Goal: Information Seeking & Learning: Check status

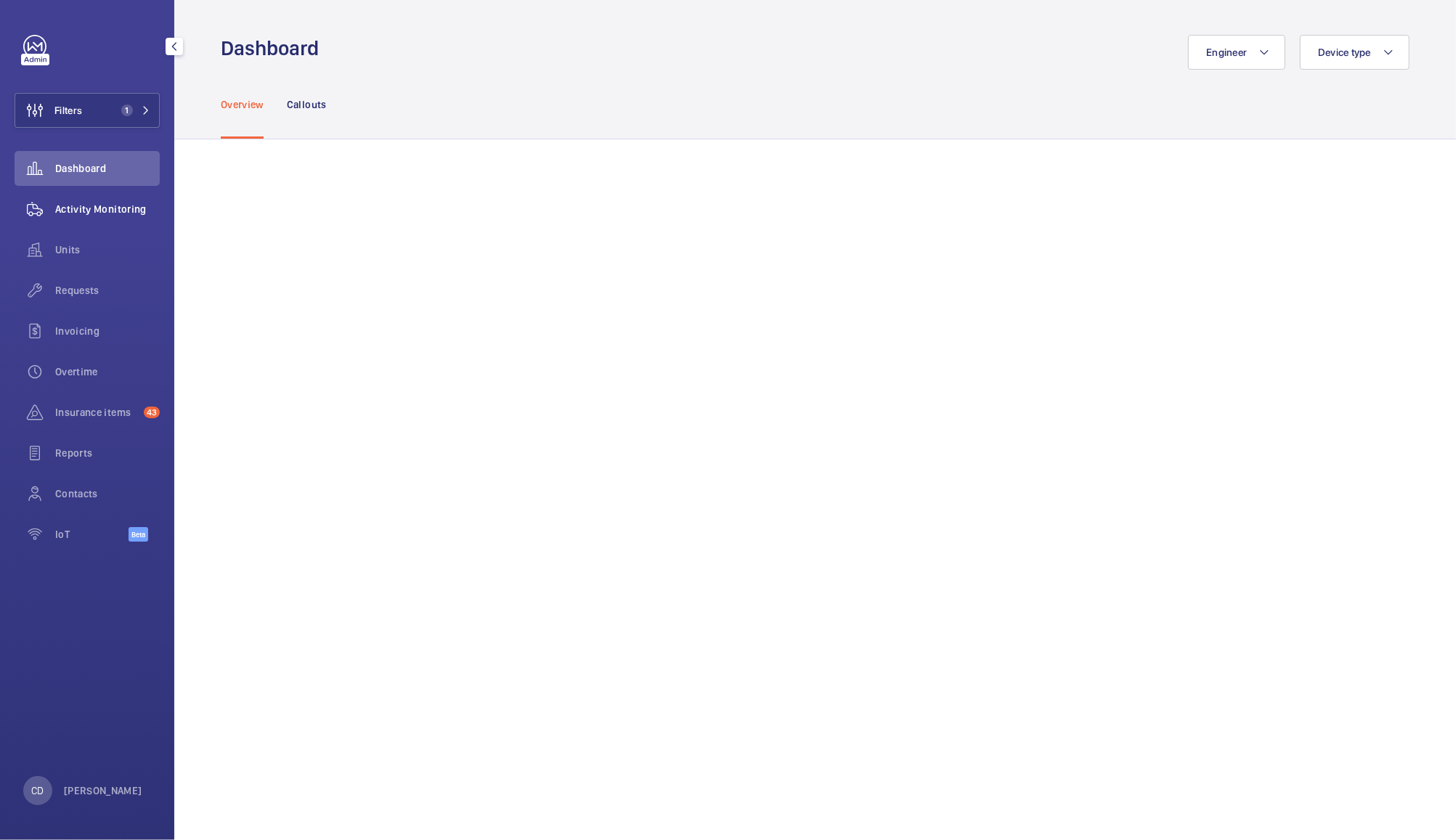
click at [96, 217] on div "Activity Monitoring" at bounding box center [87, 209] width 145 height 35
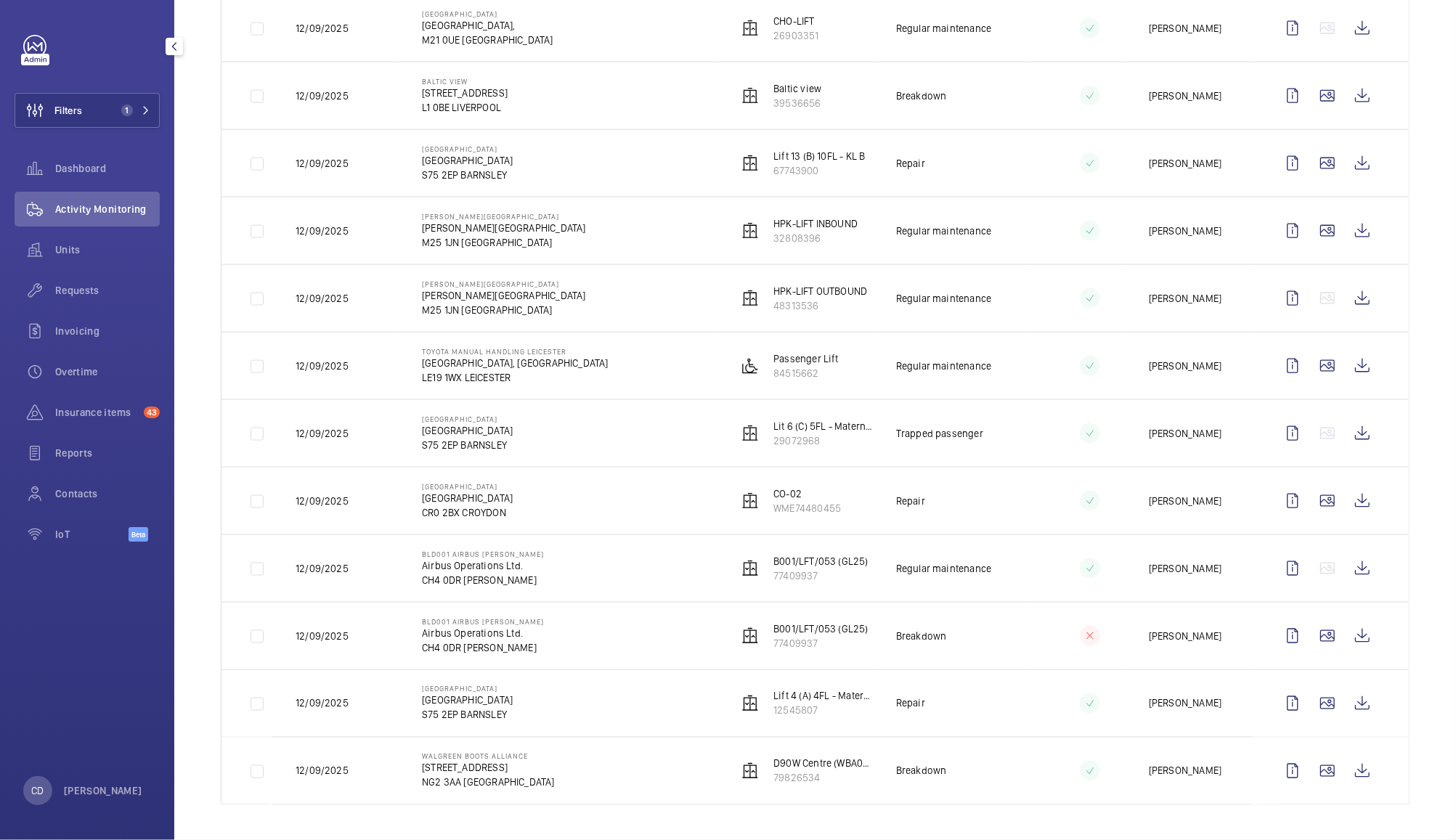
scroll to position [1510, 0]
click at [1017, 578] on td "Regular maintenance" at bounding box center [952, 568] width 158 height 68
click at [1350, 581] on wm-front-icon-button at bounding box center [1362, 568] width 35 height 35
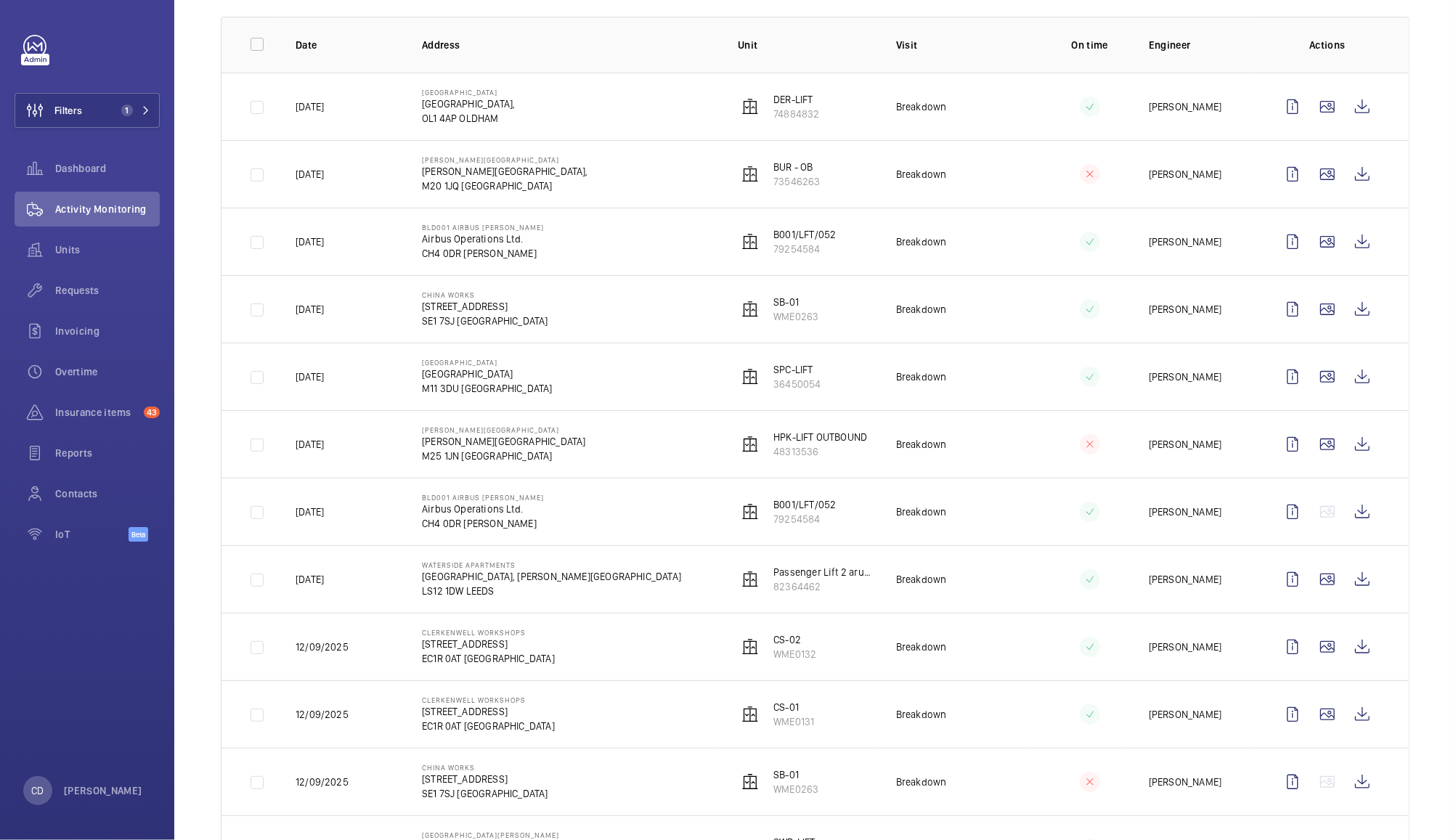
scroll to position [0, 0]
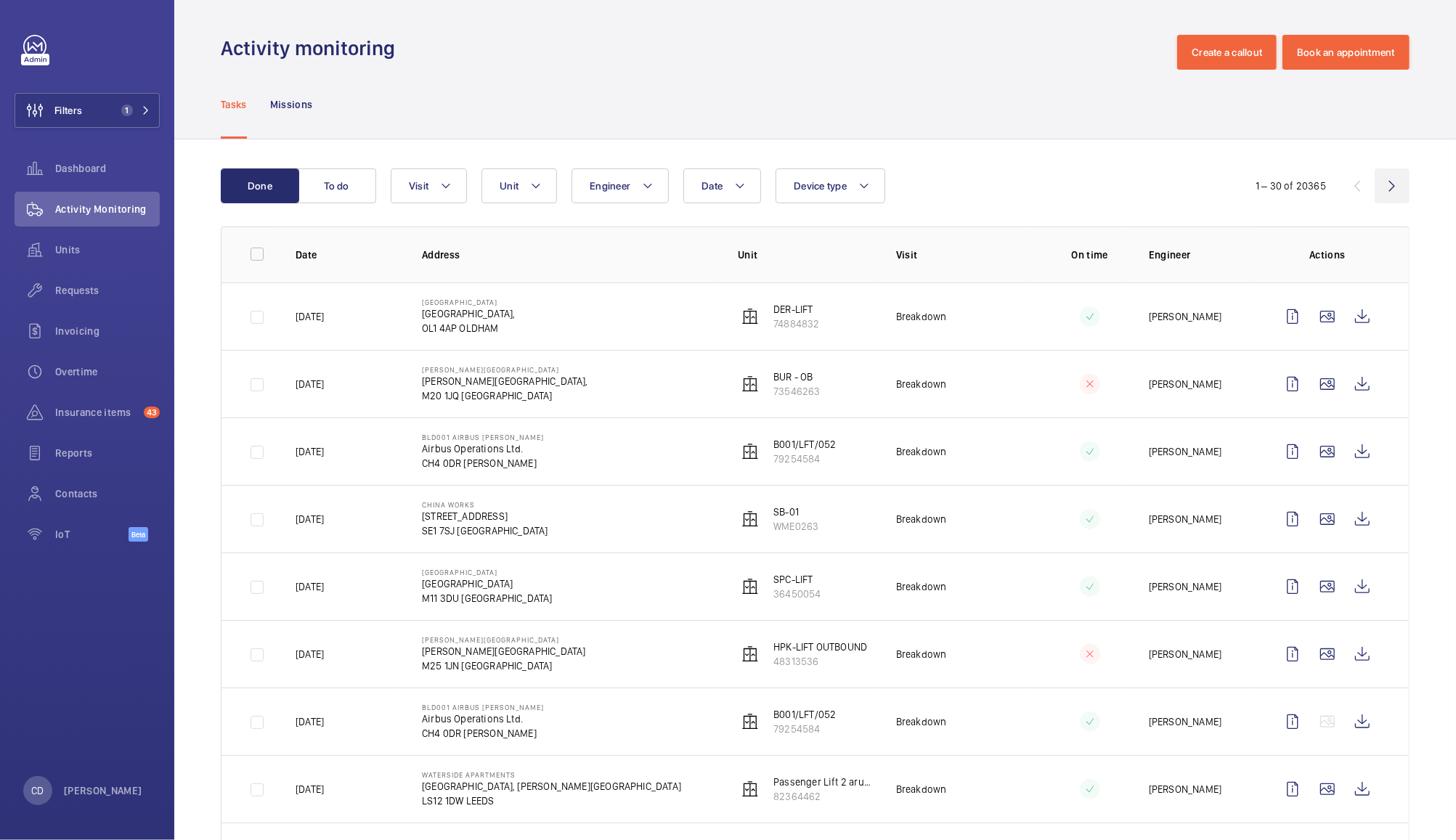
click at [1377, 192] on wm-front-icon-button at bounding box center [1391, 186] width 35 height 35
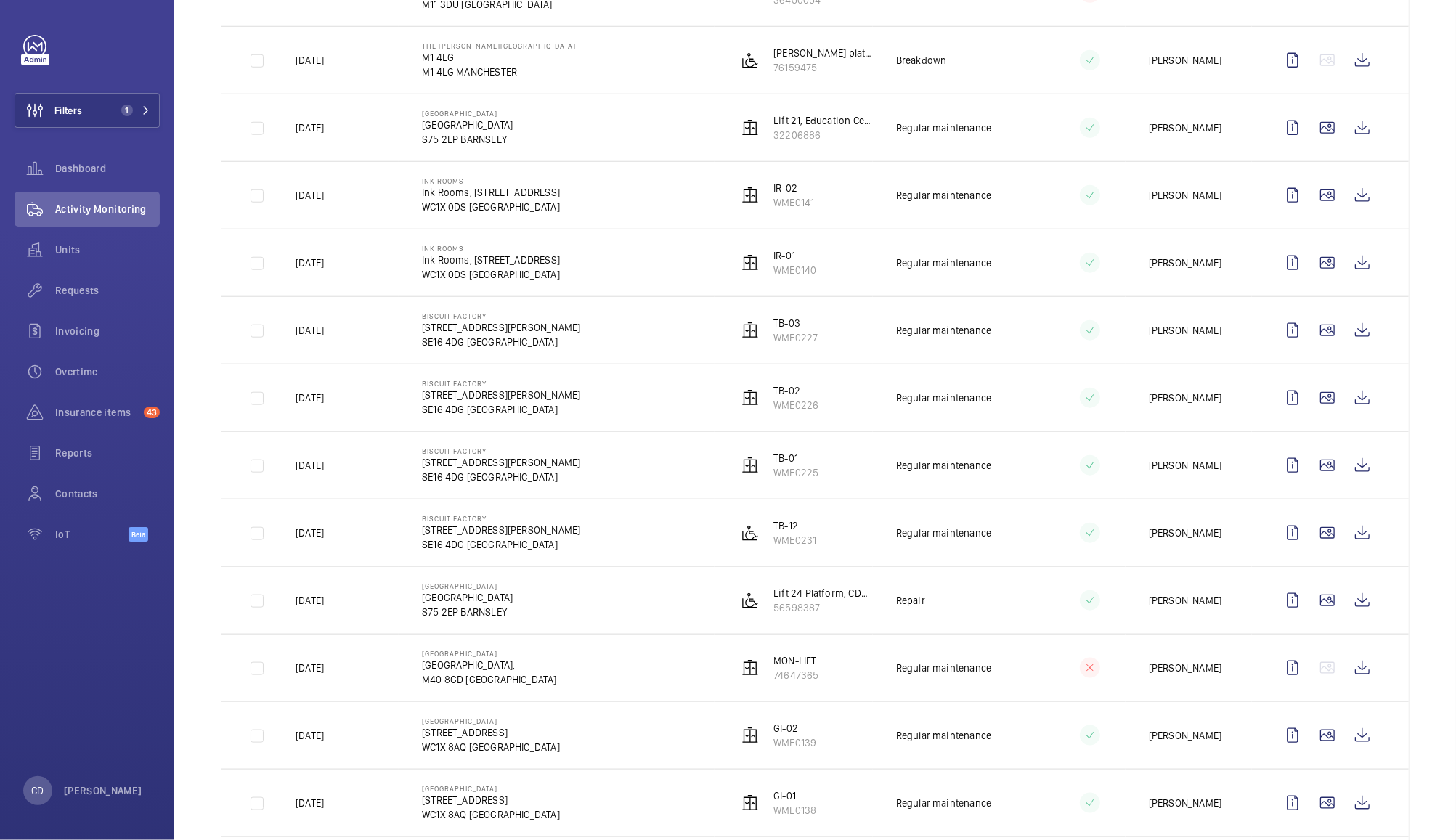
scroll to position [1016, 0]
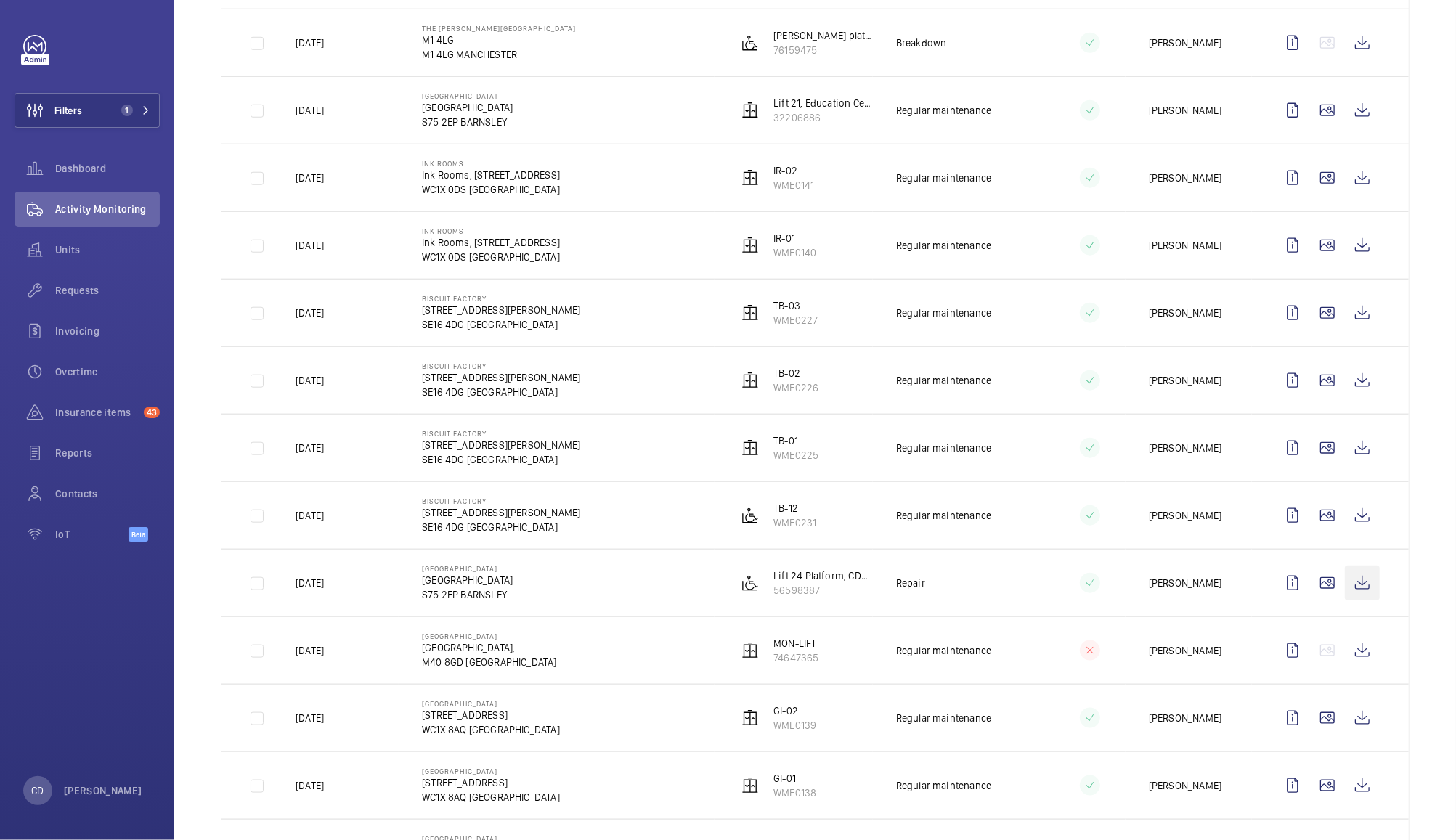
click at [1347, 587] on wm-front-icon-button at bounding box center [1362, 583] width 35 height 35
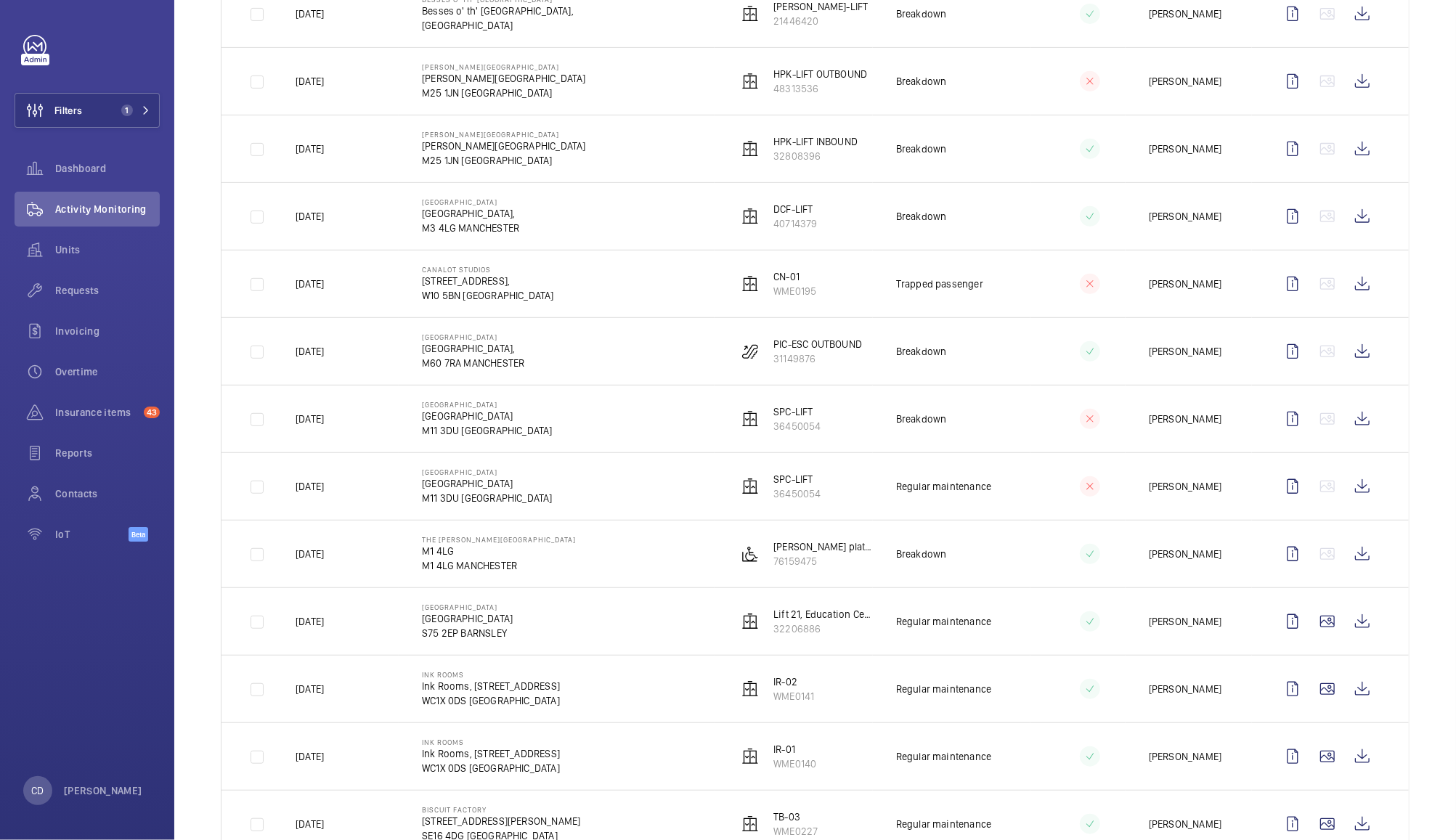
scroll to position [503, 0]
click at [1348, 558] on wm-front-icon-button at bounding box center [1362, 555] width 35 height 35
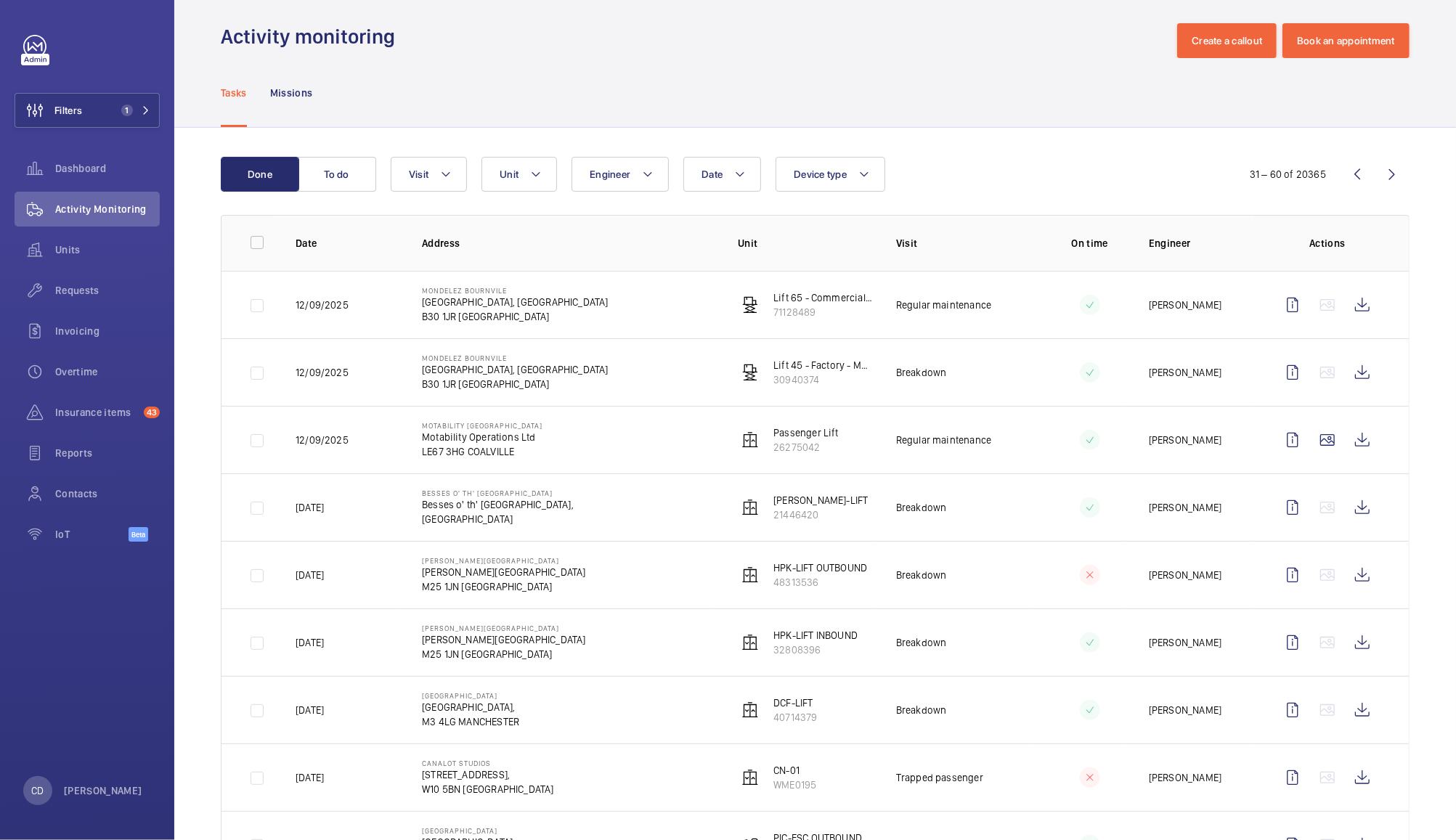
scroll to position [4, 0]
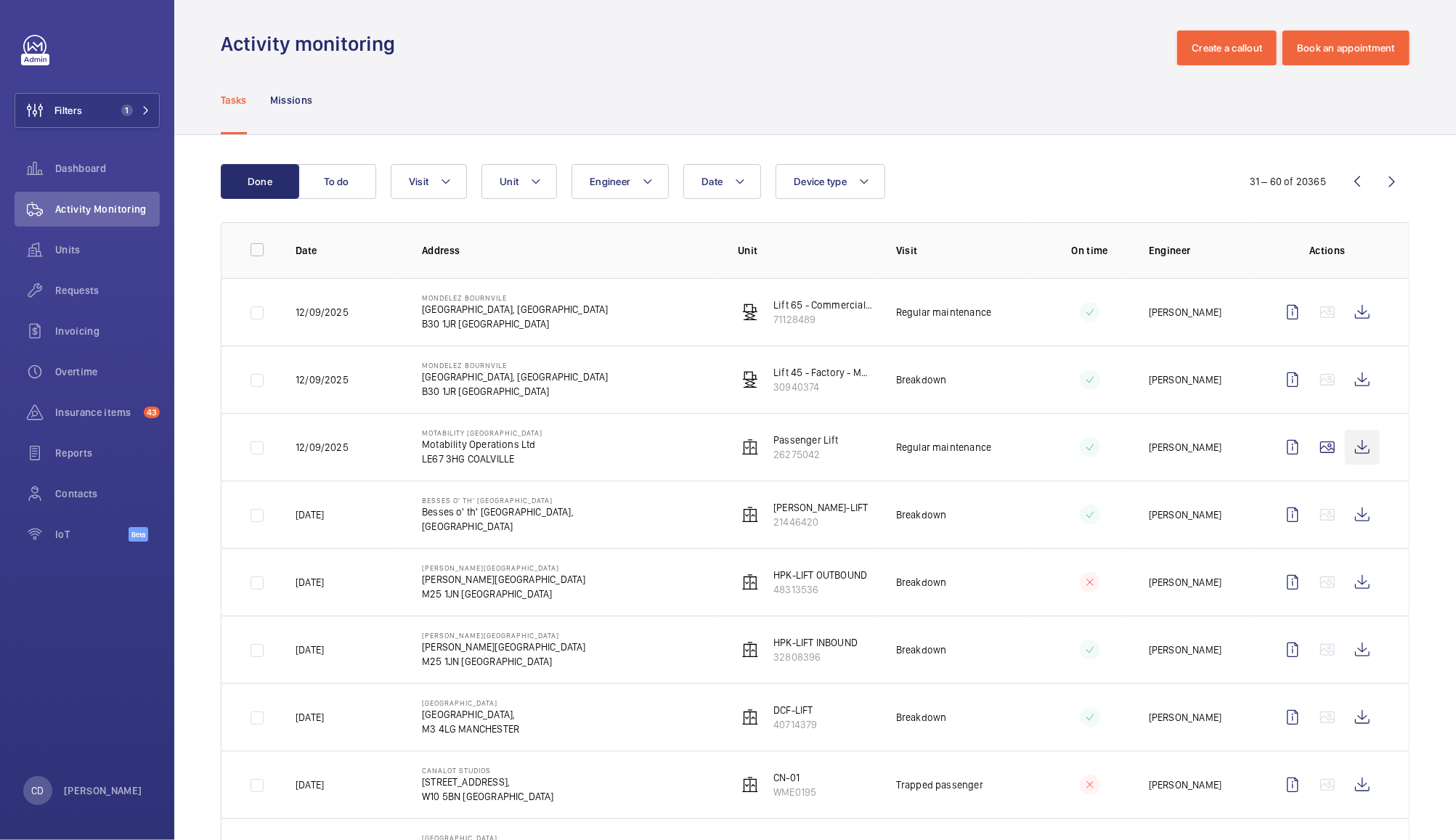
click at [1347, 449] on wm-front-icon-button at bounding box center [1362, 447] width 35 height 35
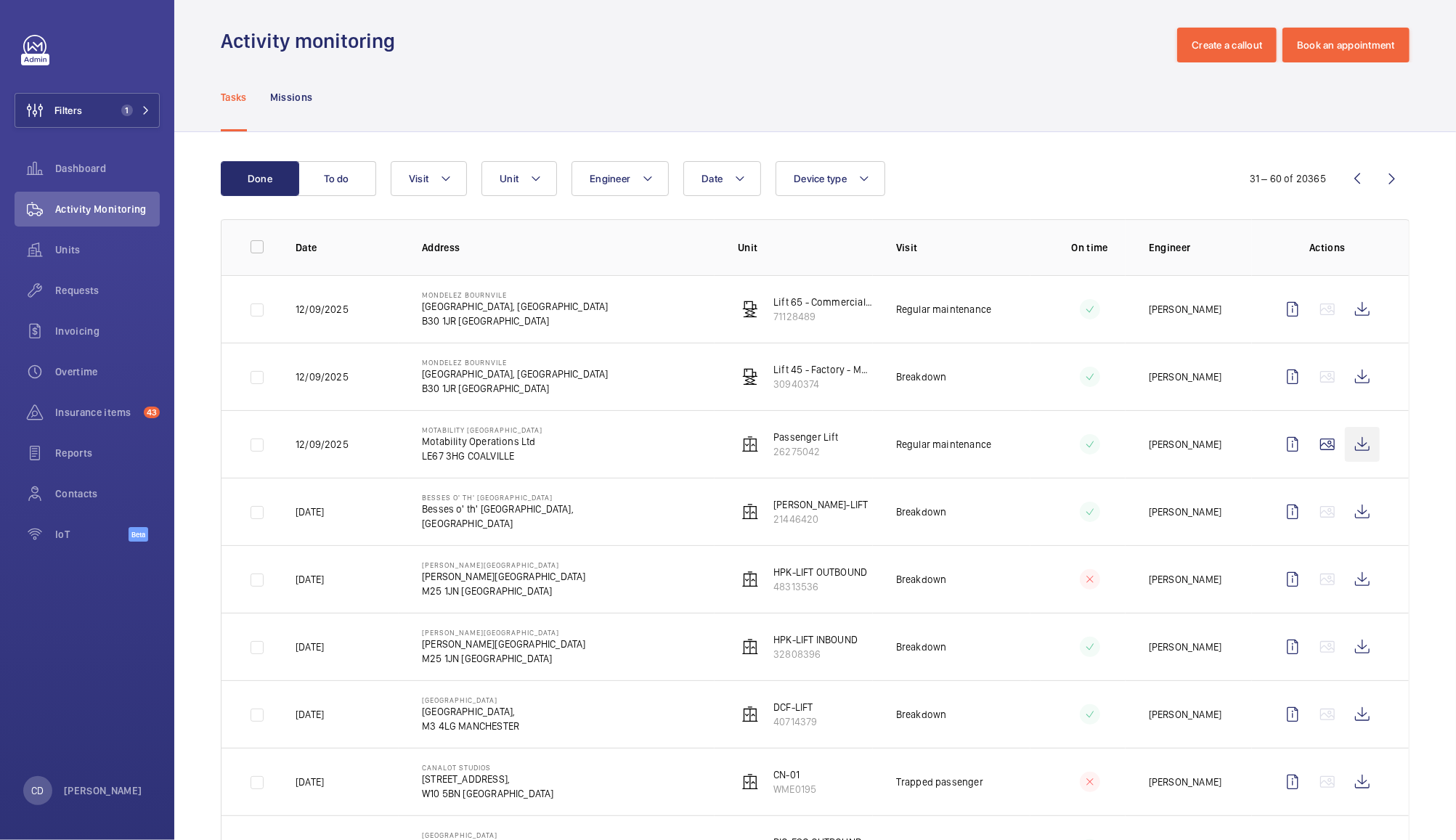
scroll to position [0, 0]
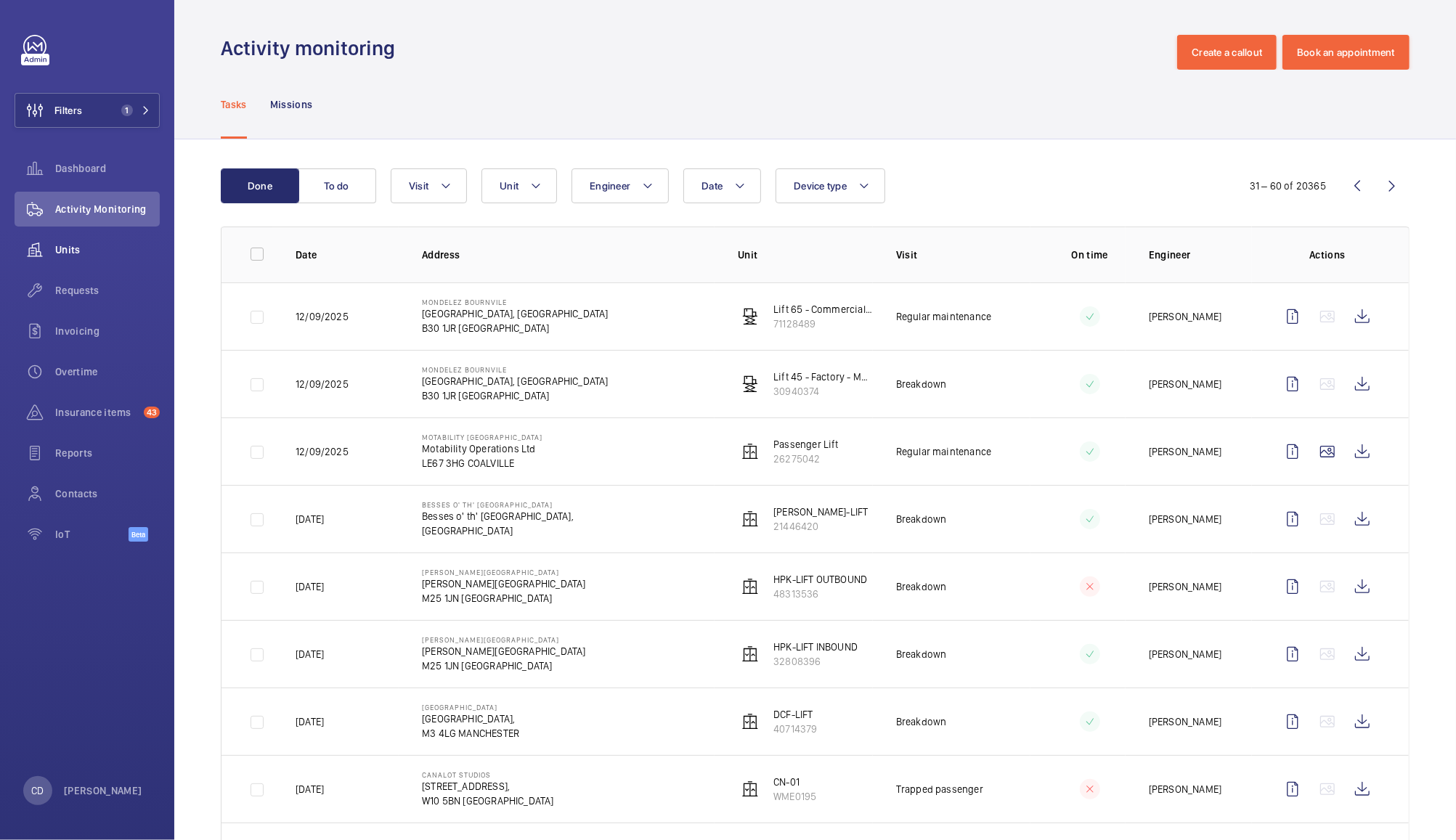
click at [74, 248] on span "Units" at bounding box center [107, 250] width 105 height 15
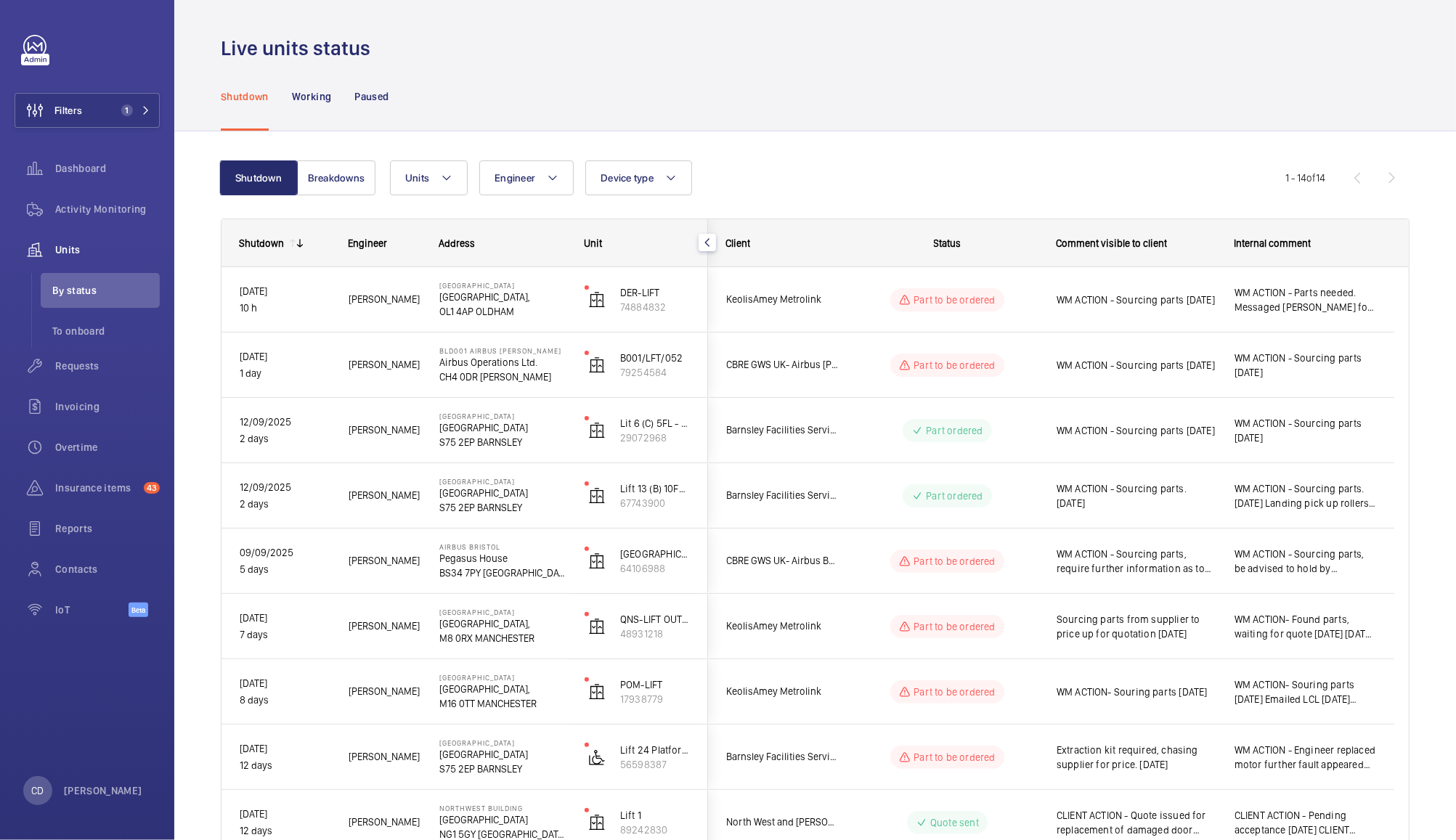
click at [1331, 556] on span "WM ACTION - Sourcing parts, be advised to hold by [PERSON_NAME] as switched off…" at bounding box center [1305, 560] width 141 height 29
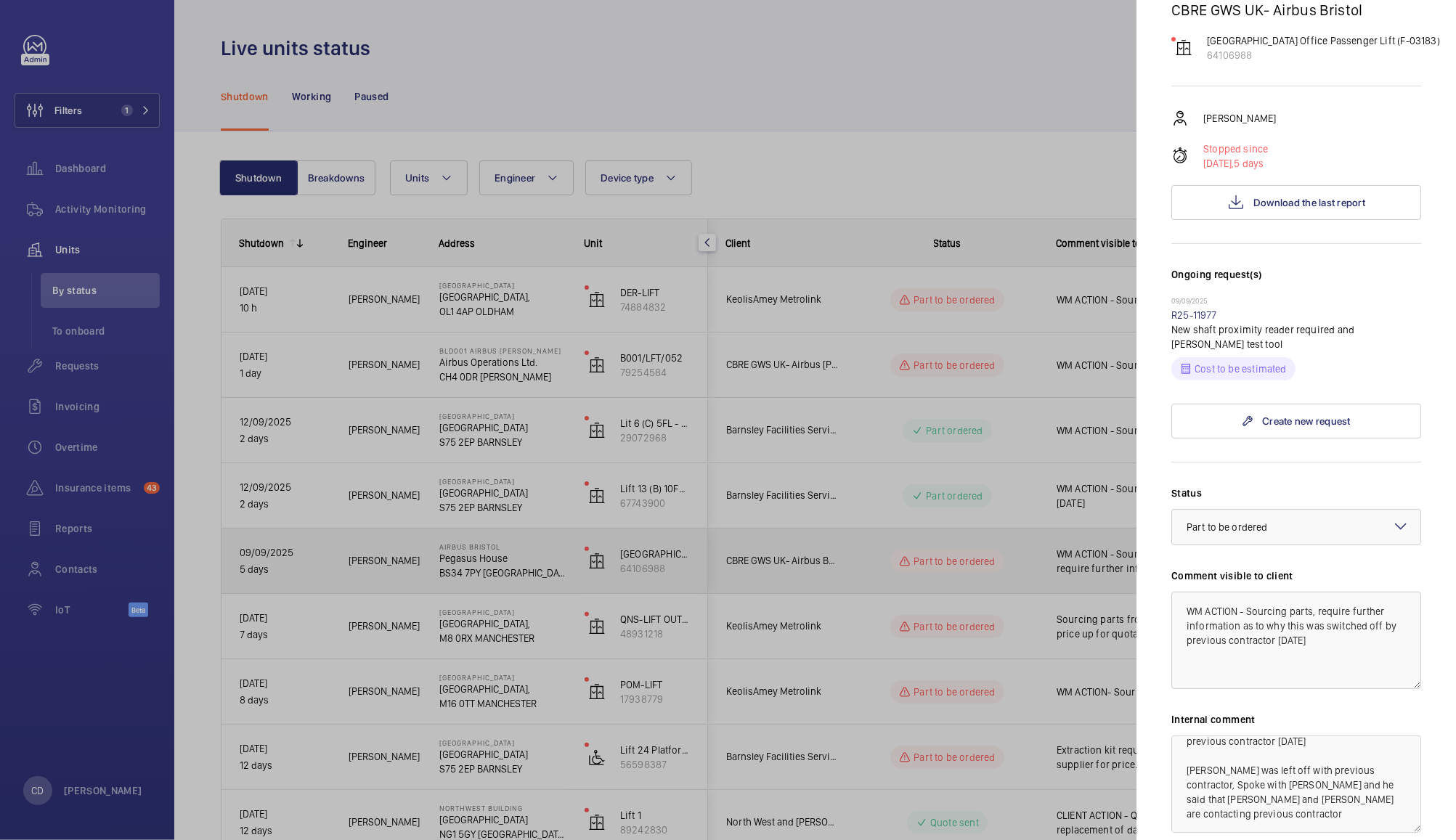
scroll to position [176, 0]
click at [1022, 111] on div at bounding box center [728, 420] width 1456 height 840
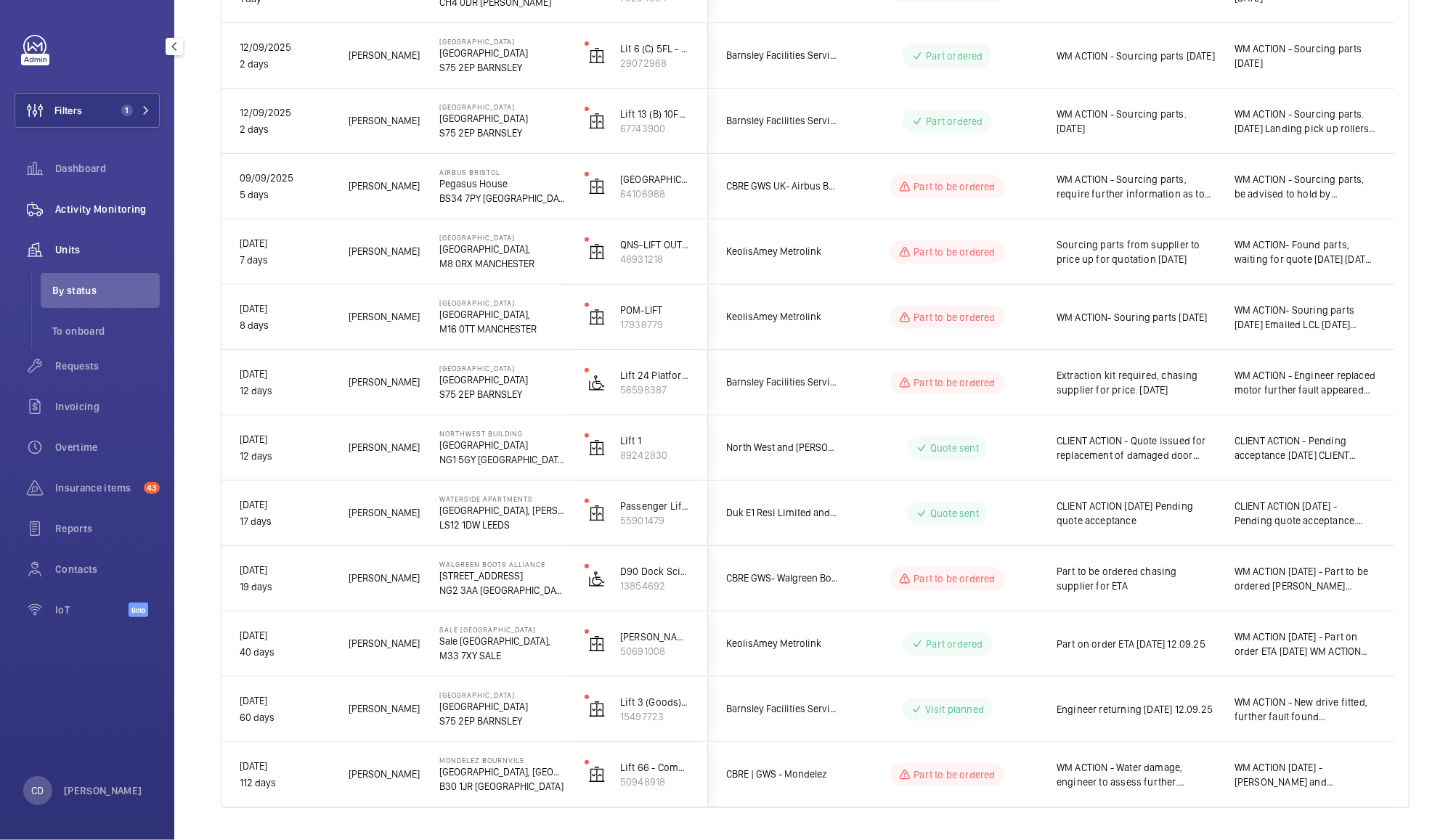
scroll to position [374, 0]
click at [1188, 584] on span "Part to be ordered chasing supplier for ETA" at bounding box center [1136, 579] width 159 height 29
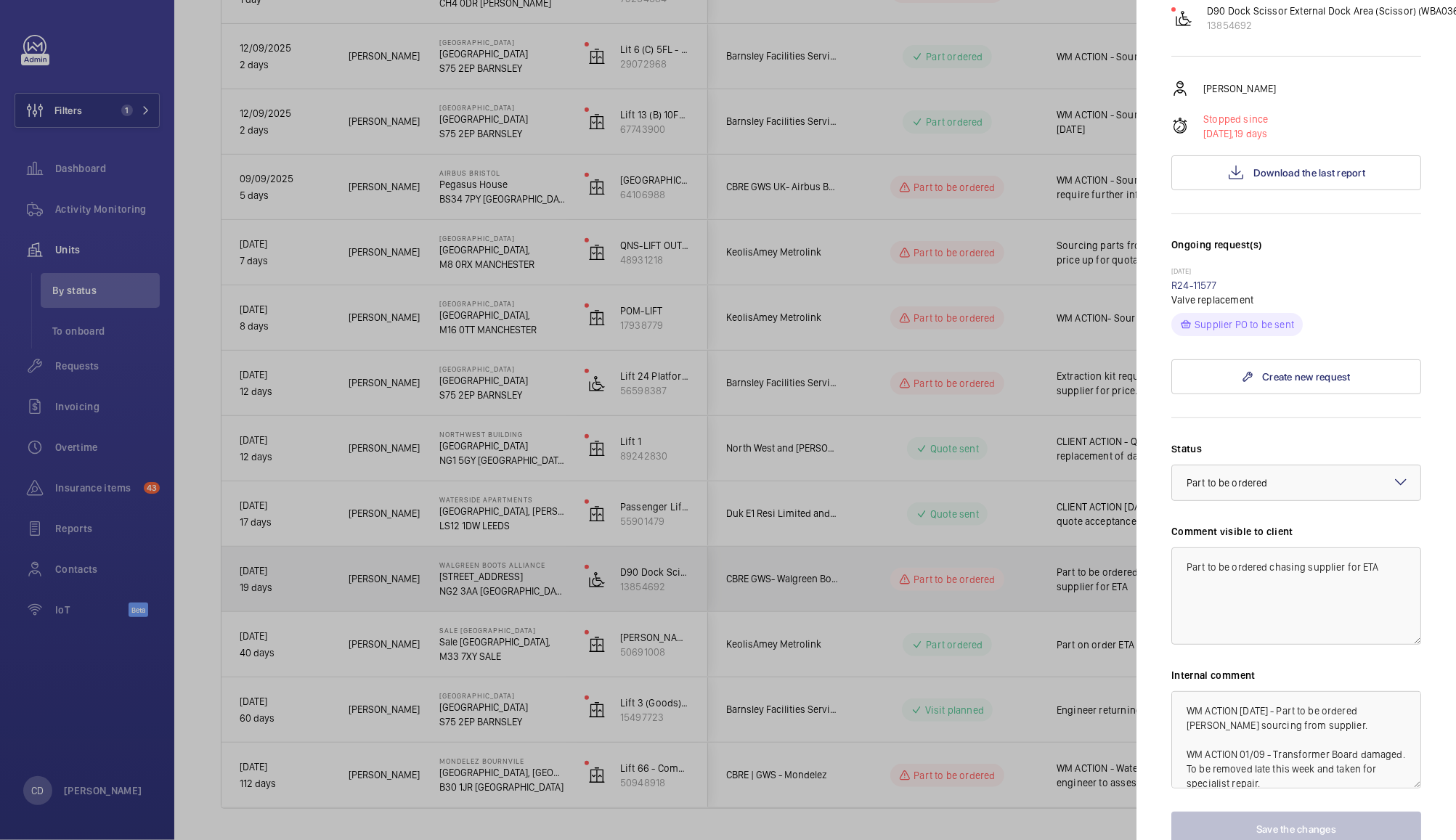
scroll to position [210, 0]
click at [1029, 581] on div at bounding box center [728, 420] width 1456 height 840
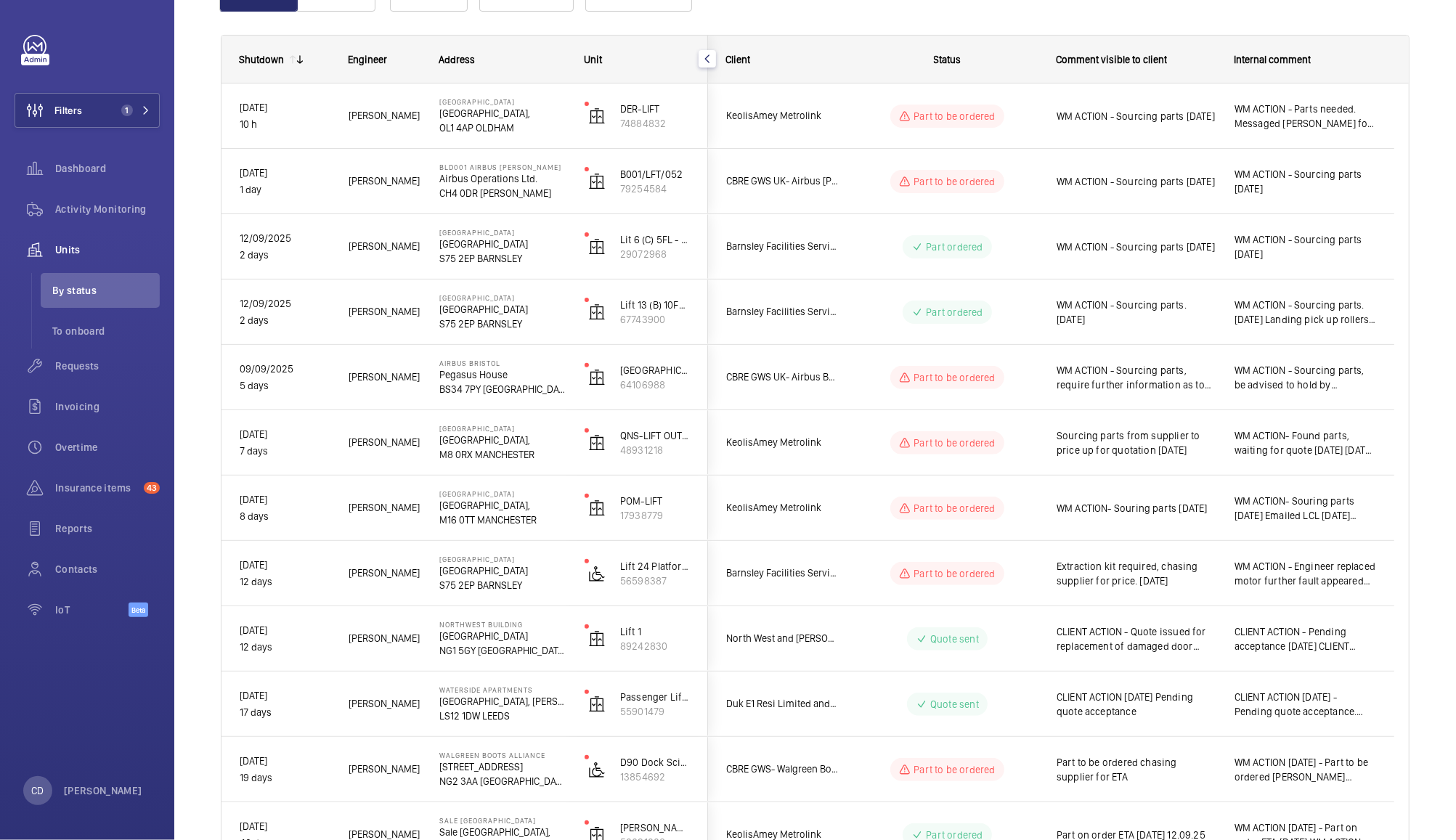
scroll to position [183, 0]
click at [1173, 397] on div "WM ACTION - Sourcing parts, require further information as to why this was swit…" at bounding box center [1127, 378] width 176 height 62
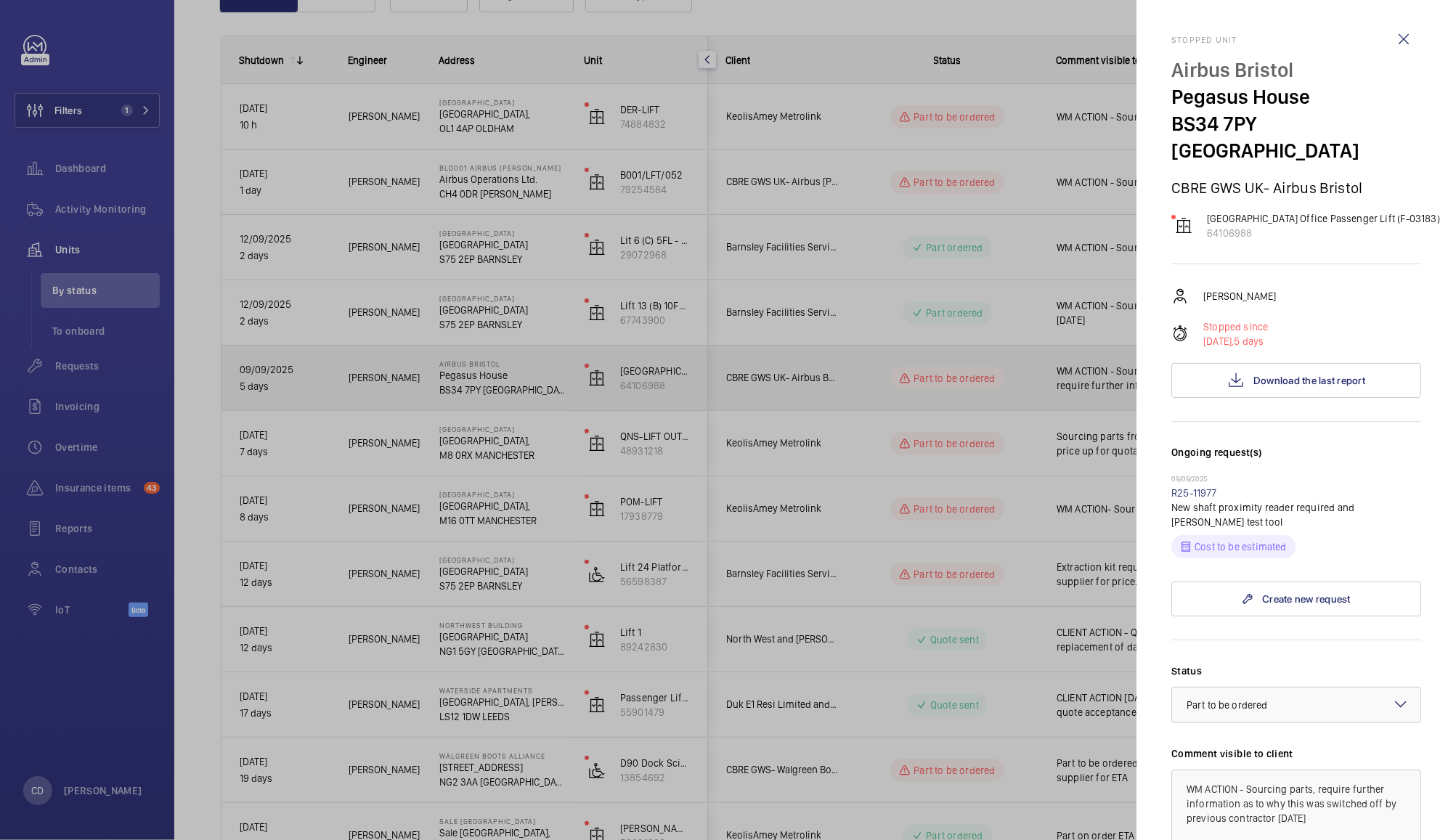
click at [983, 578] on div at bounding box center [728, 420] width 1456 height 840
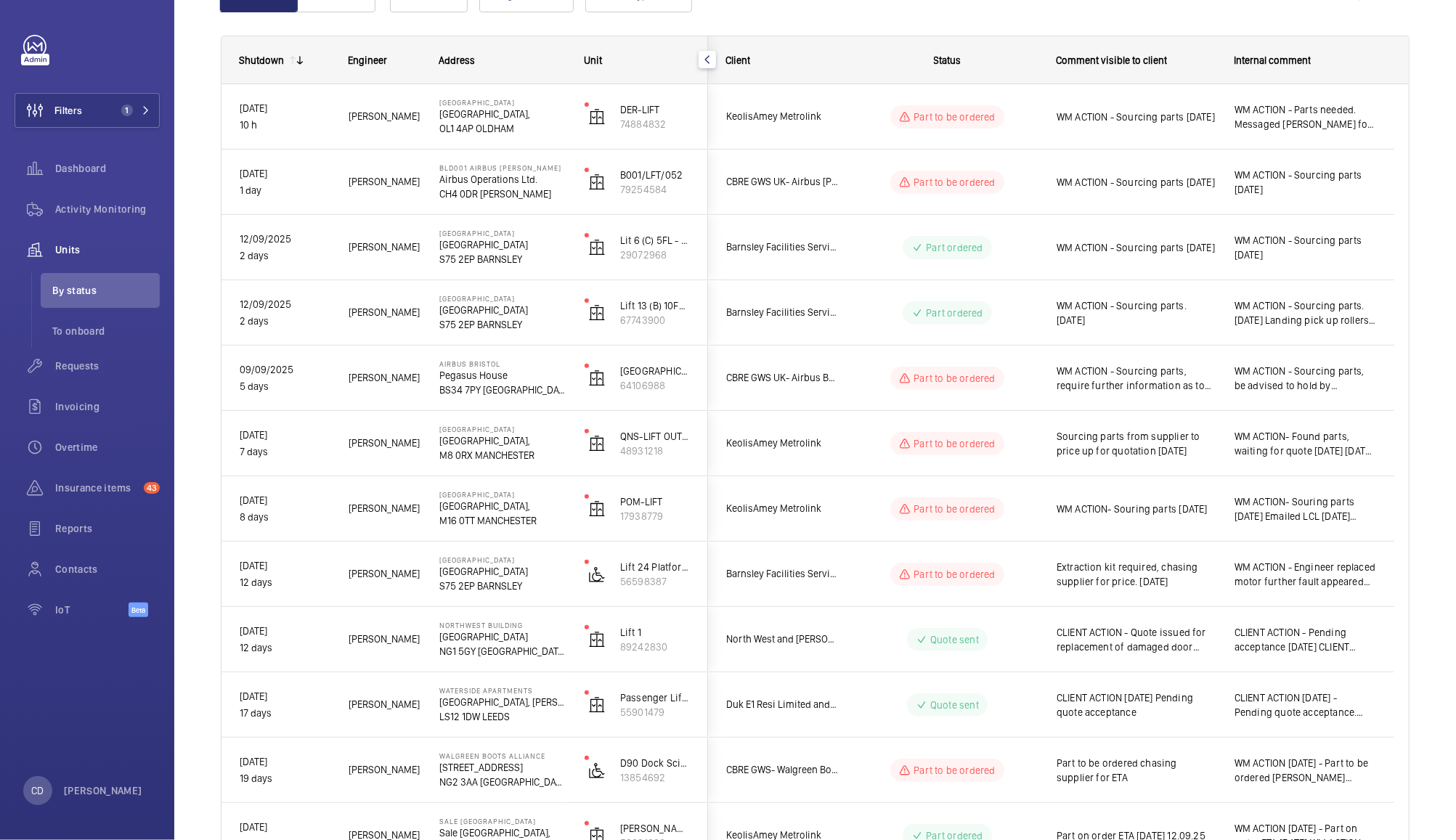
click at [1084, 404] on div "WM ACTION - Sourcing parts, require further information as to why this was swit…" at bounding box center [1127, 378] width 176 height 62
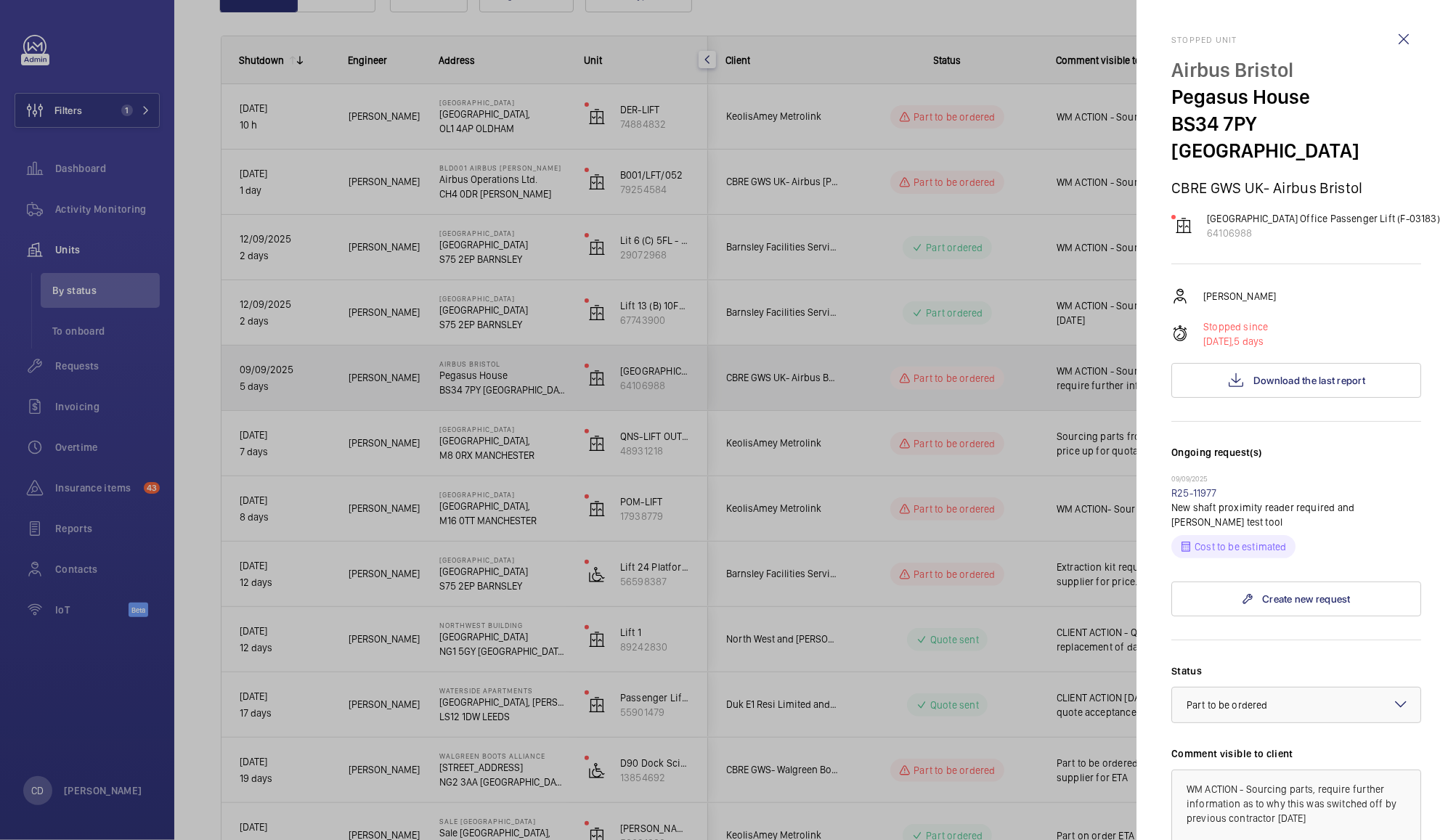
click at [1028, 460] on div at bounding box center [728, 420] width 1456 height 840
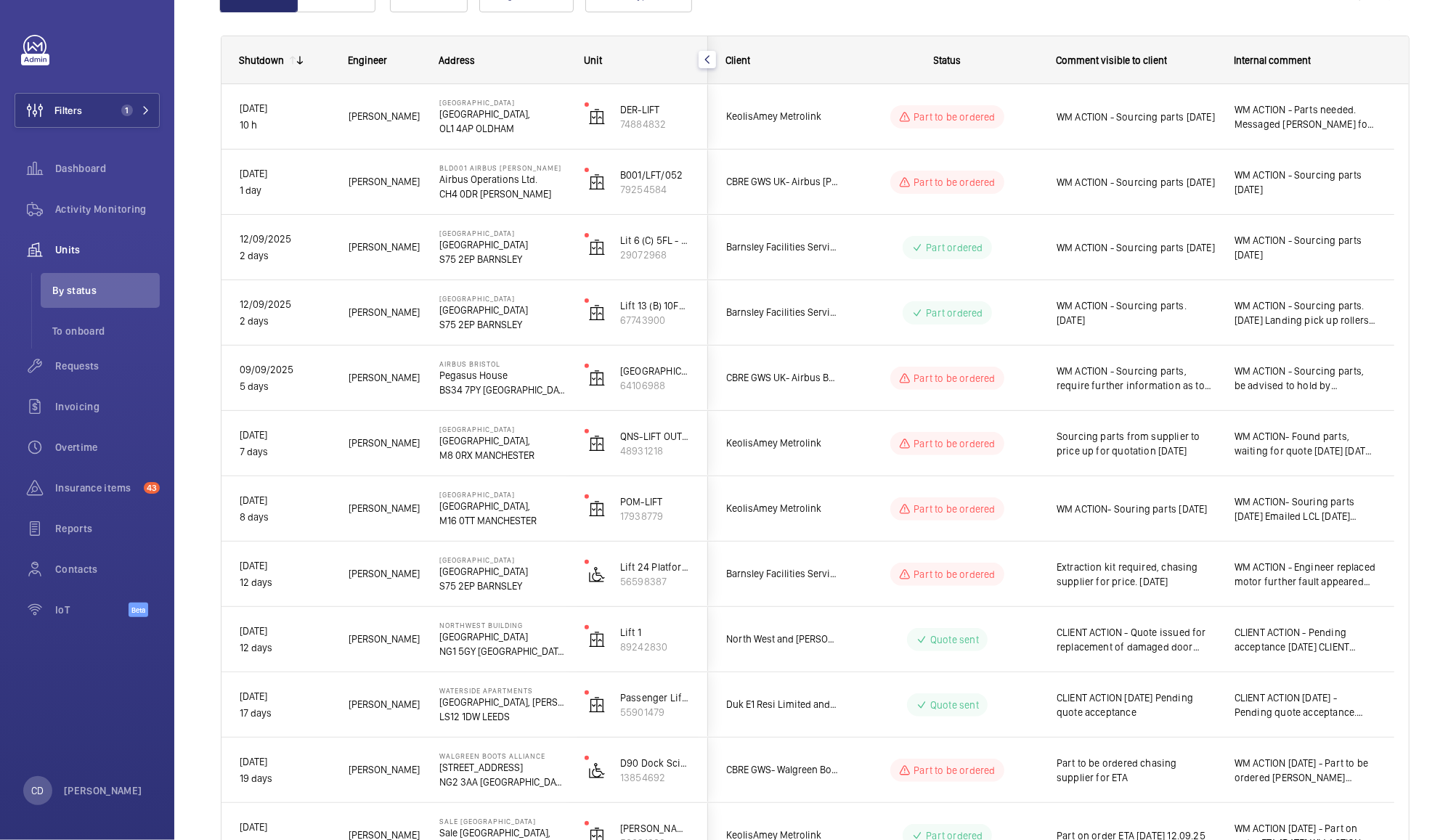
click at [1140, 449] on span "Sourcing parts from supplier to price up for quotation [DATE]" at bounding box center [1136, 443] width 159 height 29
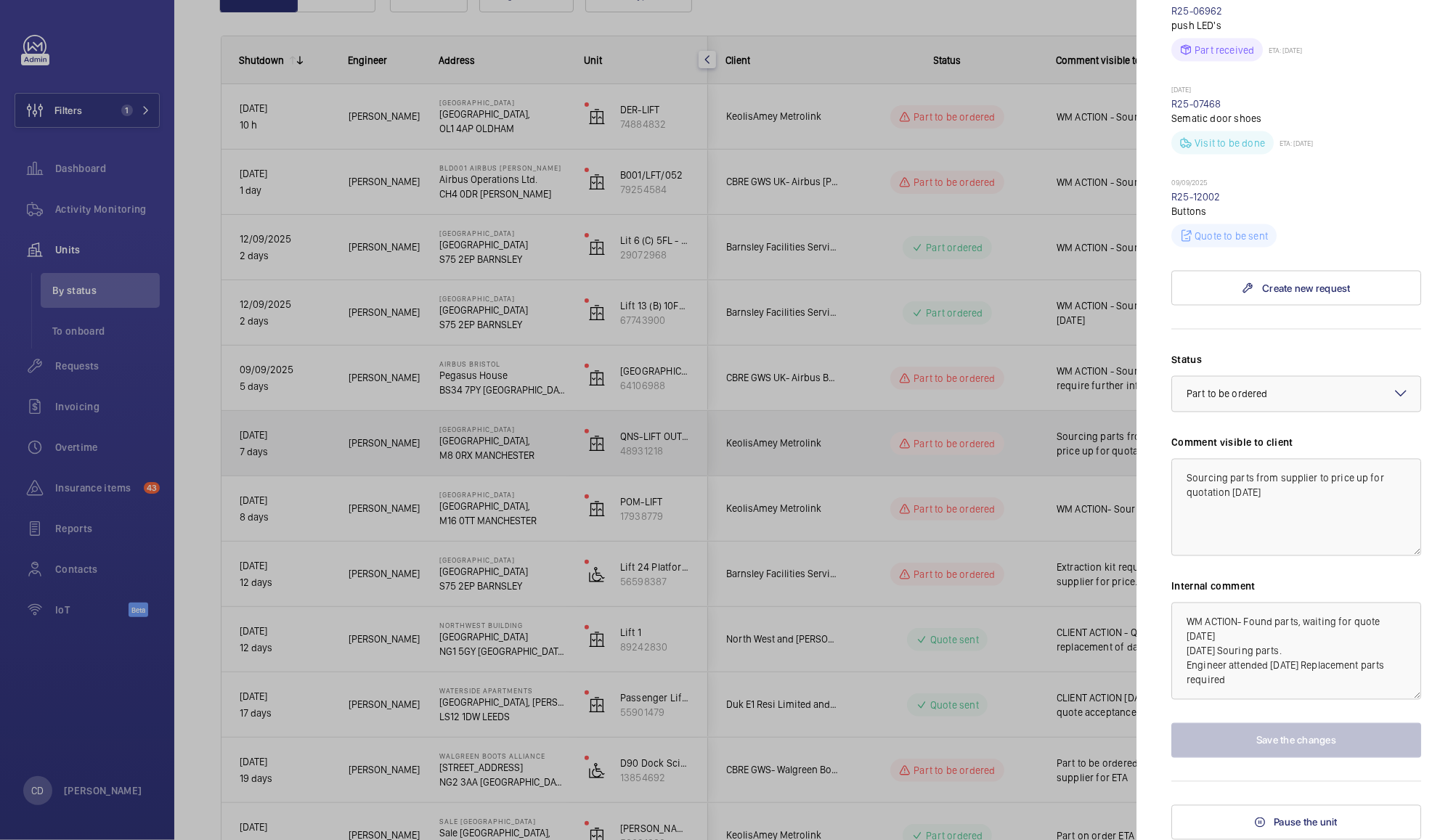
scroll to position [1930, 0]
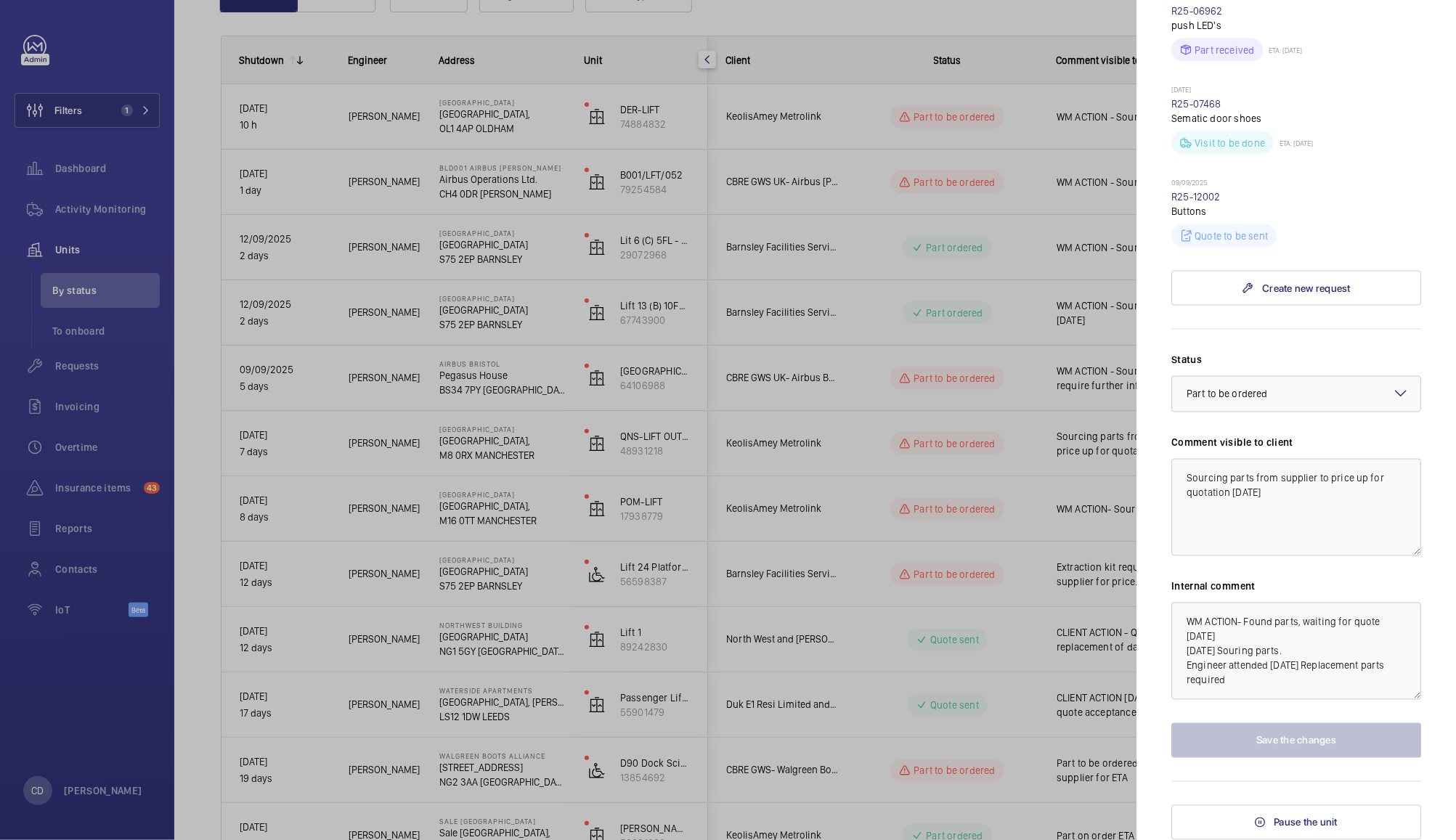
click at [872, 26] on div at bounding box center [728, 420] width 1456 height 840
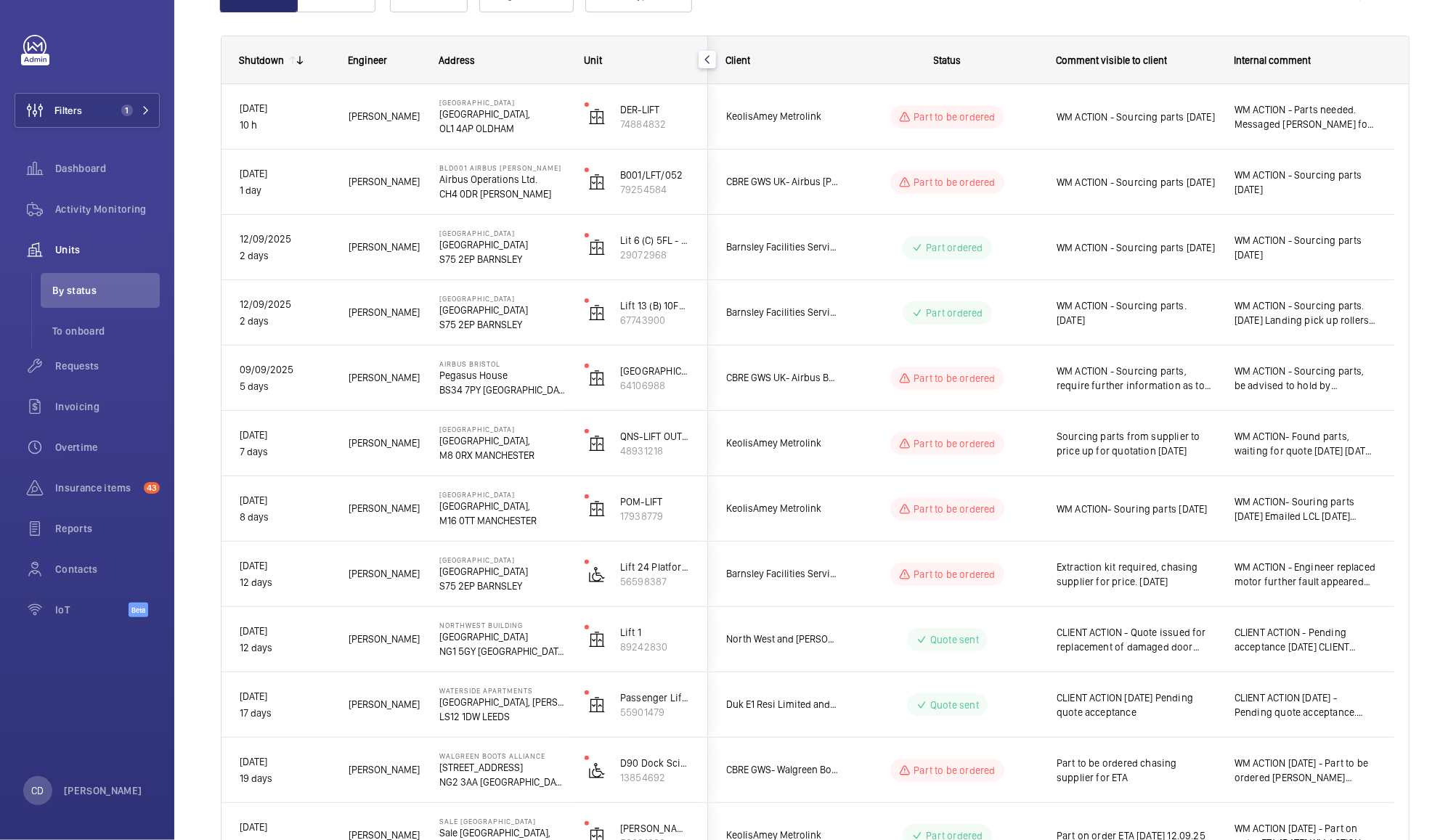
scroll to position [0, 0]
